Goal: Transaction & Acquisition: Download file/media

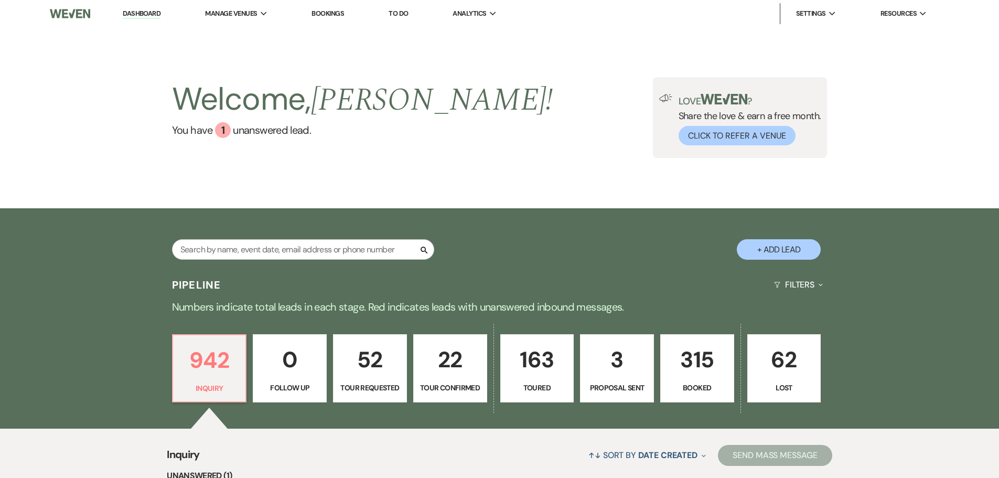
drag, startPoint x: 247, startPoint y: 56, endPoint x: 574, endPoint y: 104, distance: 330.8
click at [0, 0] on li "Secret Gardens [GEOGRAPHIC_DATA]" at bounding box center [0, 0] width 0 height 0
drag, startPoint x: 253, startPoint y: 52, endPoint x: 501, endPoint y: 141, distance: 263.3
click at [0, 0] on li "Secret Gardens [GEOGRAPHIC_DATA]" at bounding box center [0, 0] width 0 height 0
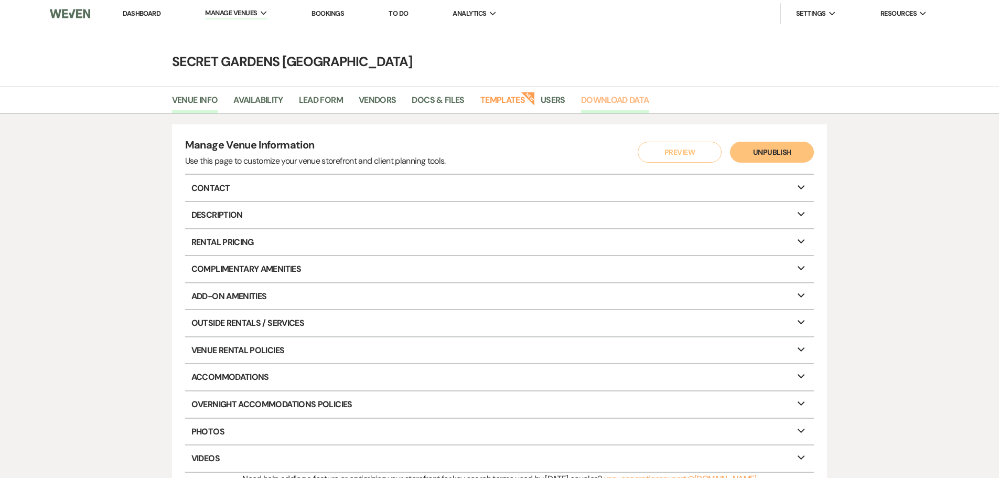
click at [606, 105] on link "Download Data" at bounding box center [615, 103] width 68 height 20
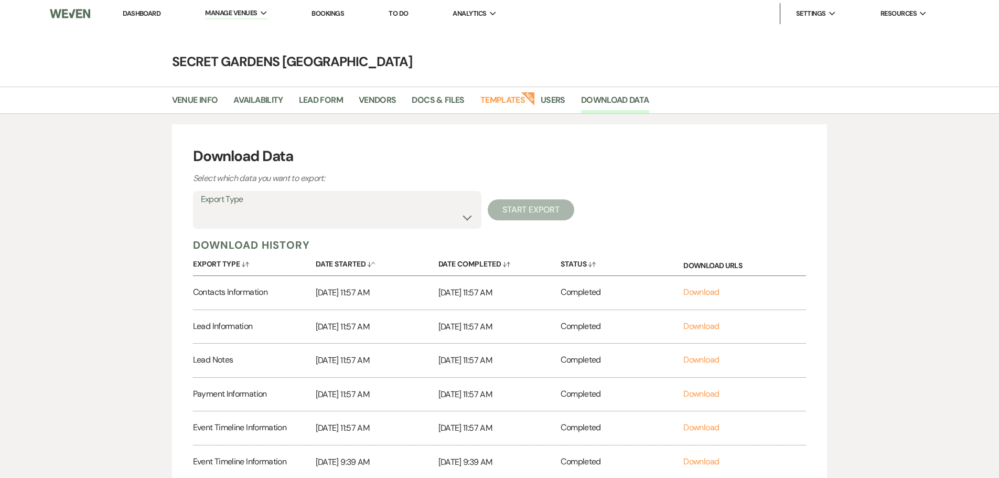
click at [337, 199] on label "Export Type" at bounding box center [337, 199] width 273 height 15
click at [312, 223] on select "Availability Calendar Information Category Templates Contacts Information Event…" at bounding box center [337, 217] width 273 height 20
click at [201, 207] on select "Availability Calendar Information Category Templates Contacts Information Event…" at bounding box center [337, 217] width 273 height 20
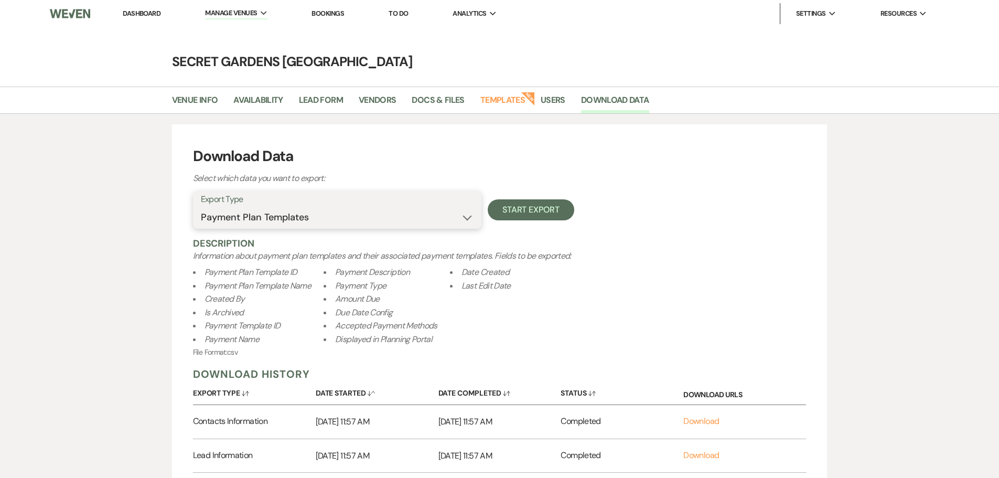
click at [447, 215] on select "Availability Calendar Information Category Templates Contacts Information Event…" at bounding box center [337, 217] width 273 height 20
select select "paymentInfo"
click at [201, 207] on select "Availability Calendar Information Category Templates Contacts Information Event…" at bounding box center [337, 217] width 273 height 20
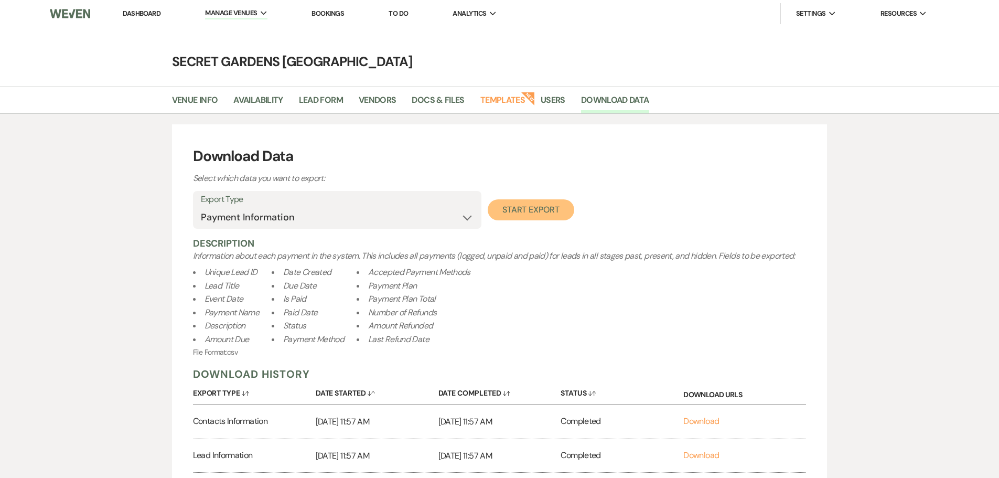
click at [521, 205] on button "Start Export" at bounding box center [531, 209] width 87 height 21
select select
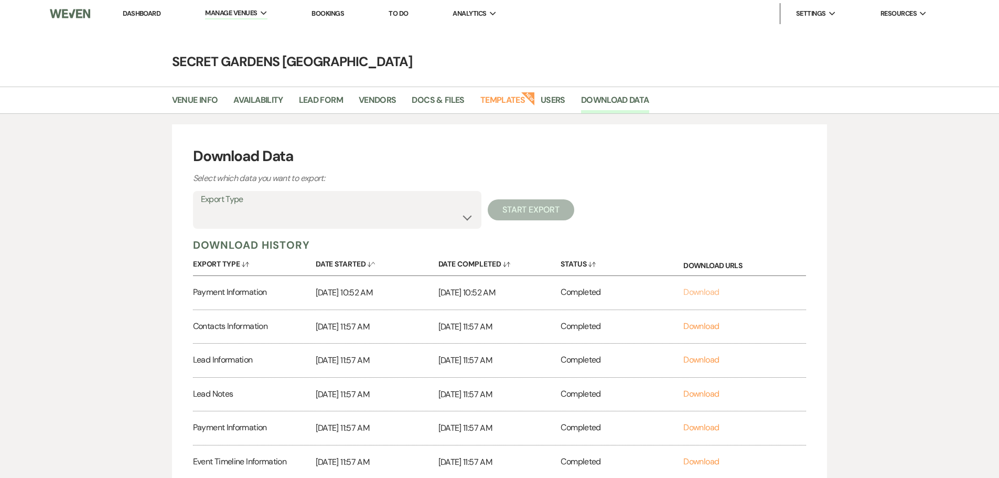
click at [705, 291] on link "Download" at bounding box center [701, 291] width 36 height 11
